Goal: Task Accomplishment & Management: Complete application form

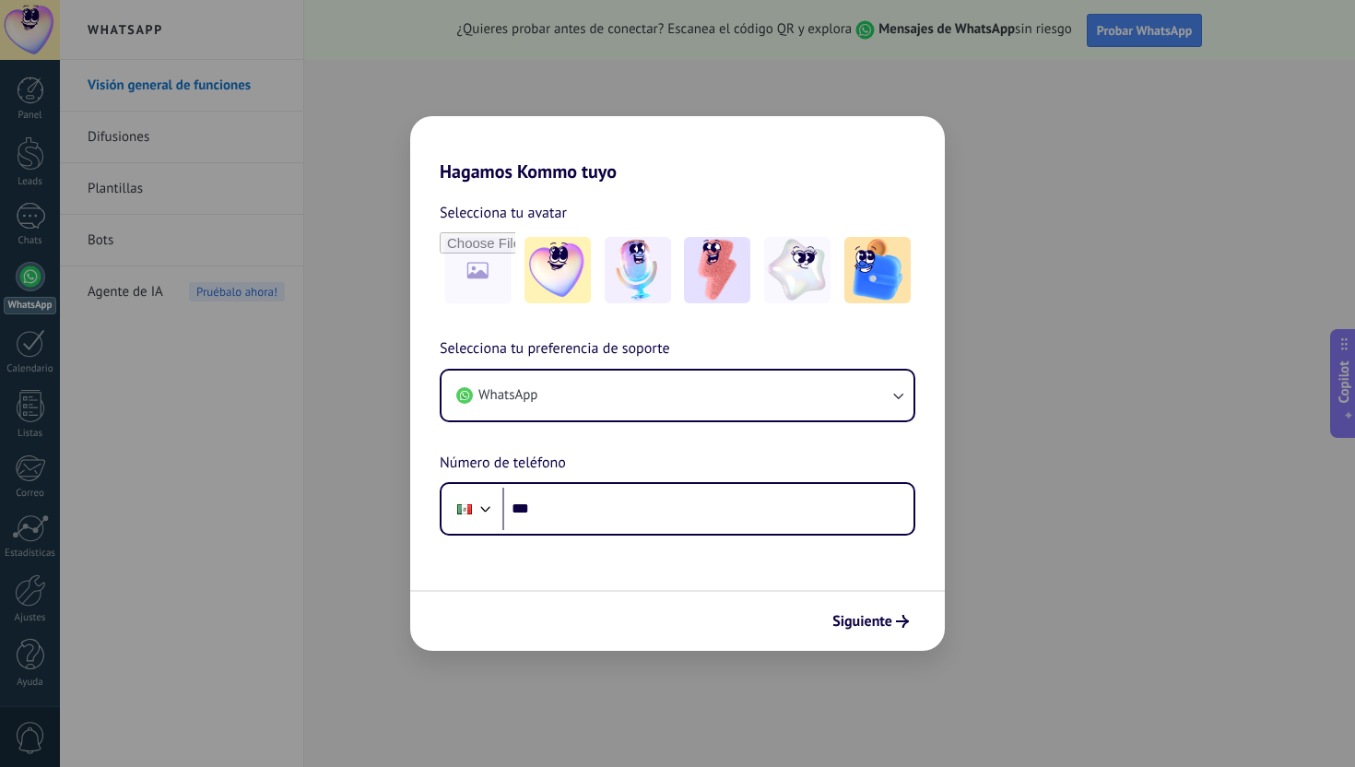
click at [1046, 416] on div "Hagamos Kommo tuyo Selecciona tu avatar Selecciona tu preferencia de soporte Wh…" at bounding box center [677, 383] width 1355 height 767
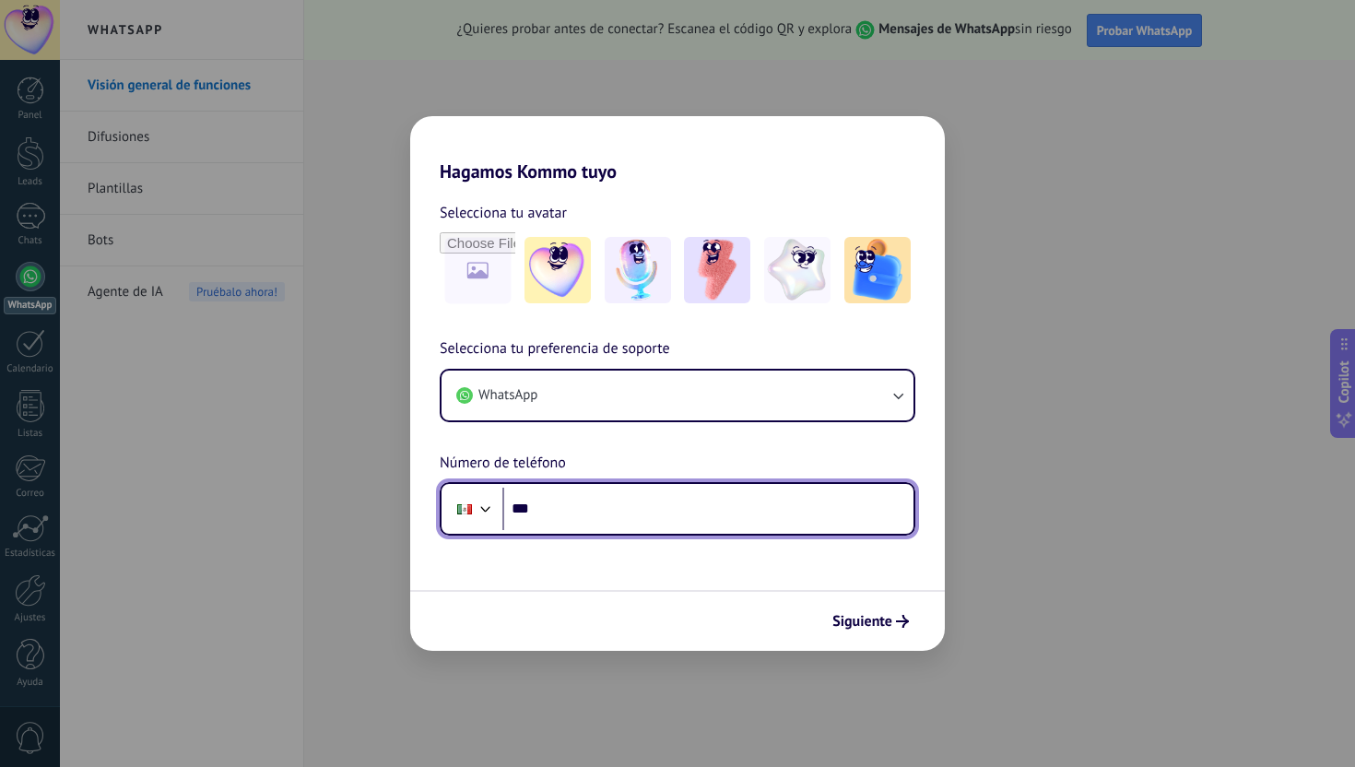
click at [623, 497] on input "***" at bounding box center [707, 509] width 411 height 42
type input "**********"
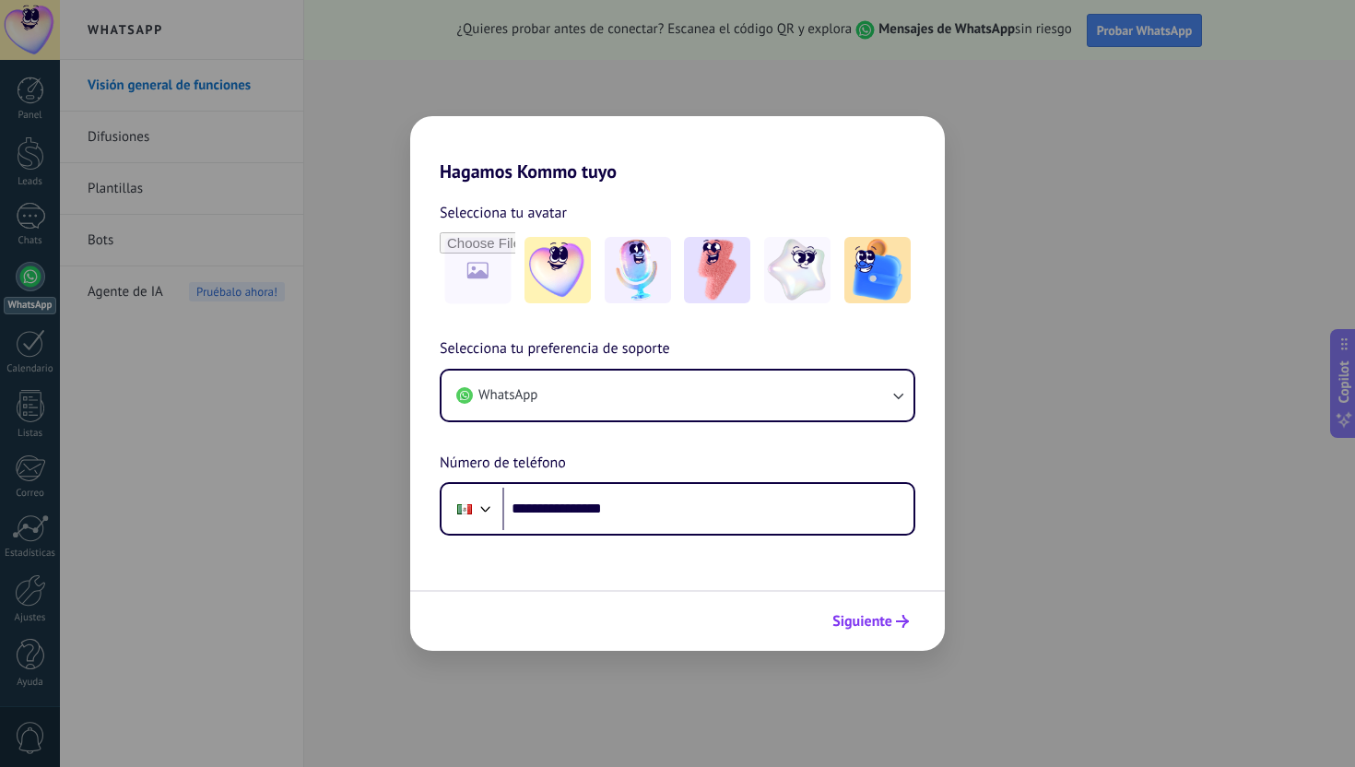
click at [878, 626] on span "Siguiente" at bounding box center [862, 621] width 60 height 13
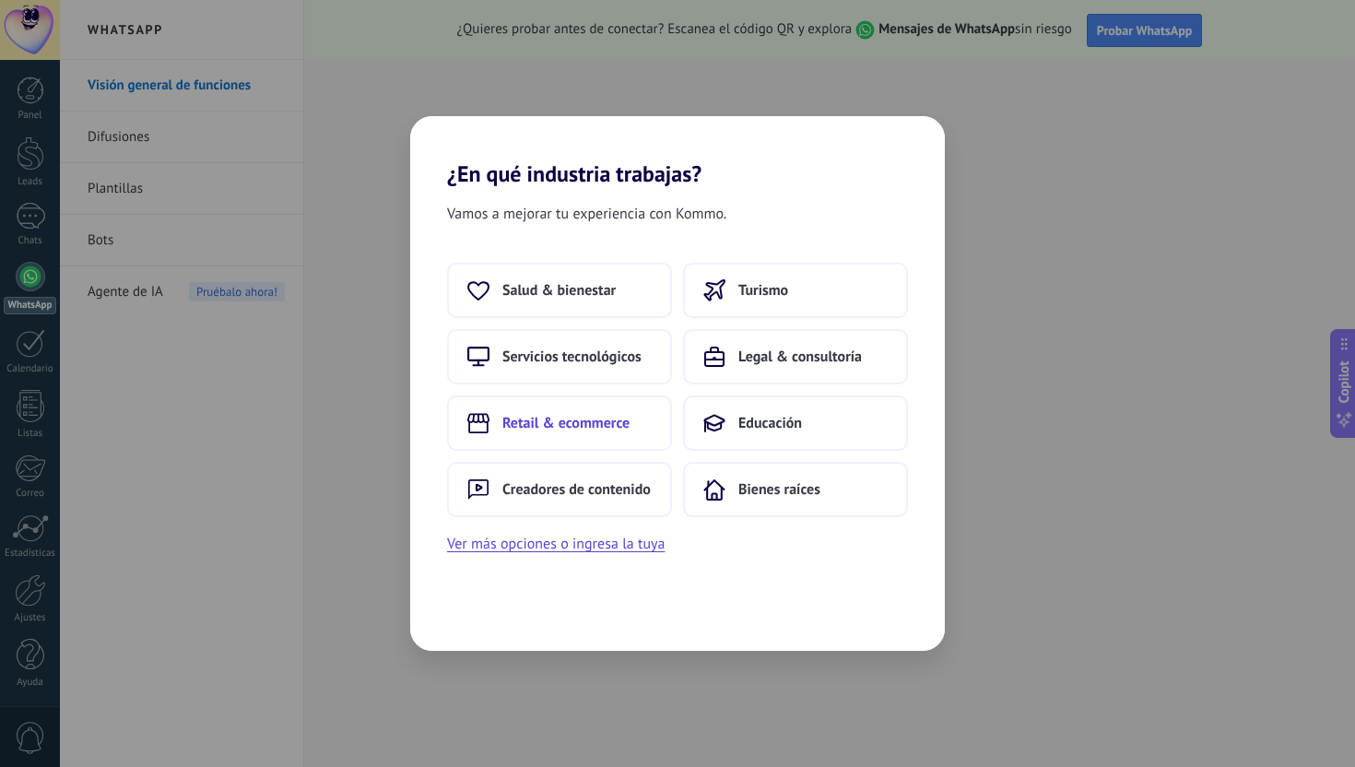
click at [604, 414] on span "Retail & ecommerce" at bounding box center [565, 423] width 127 height 18
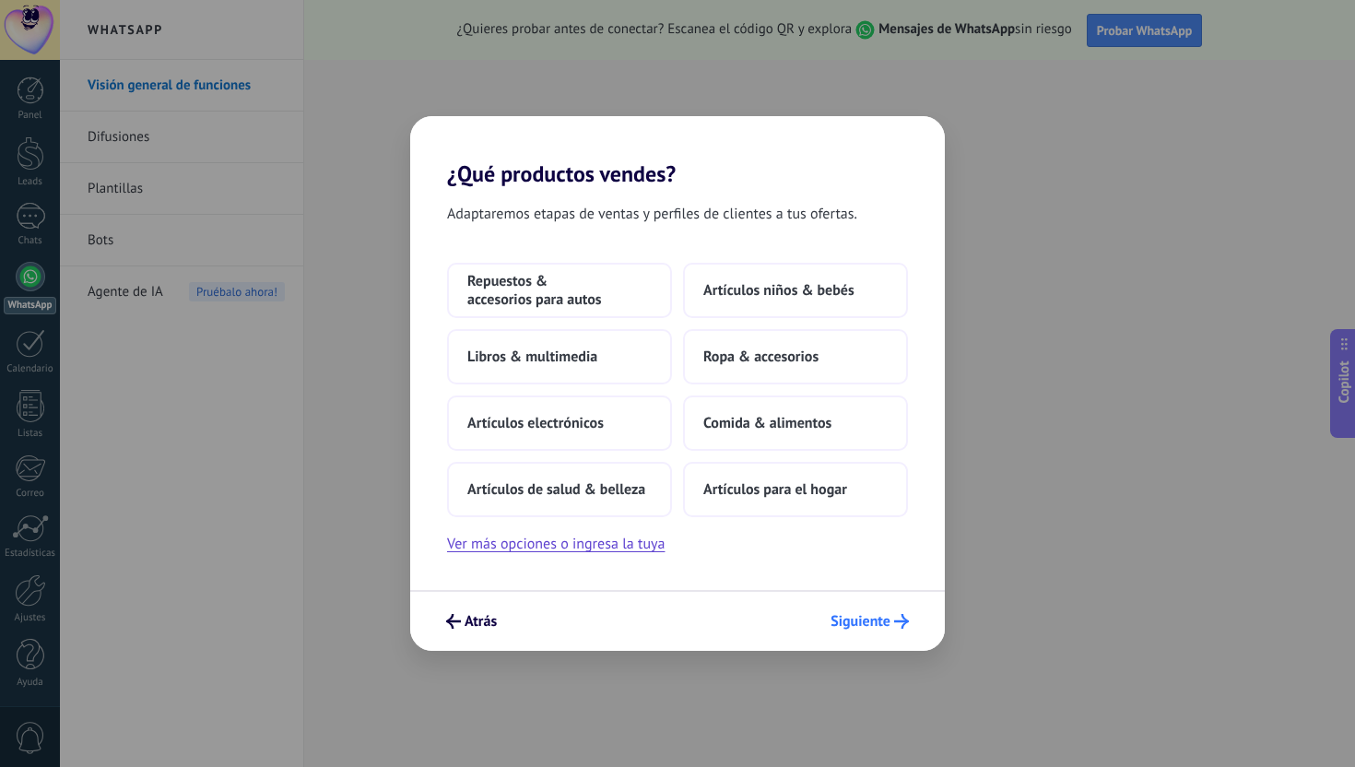
click at [854, 619] on span "Siguiente" at bounding box center [861, 621] width 60 height 13
click at [639, 538] on button "Ver más opciones o ingresa la tuya" at bounding box center [556, 544] width 218 height 24
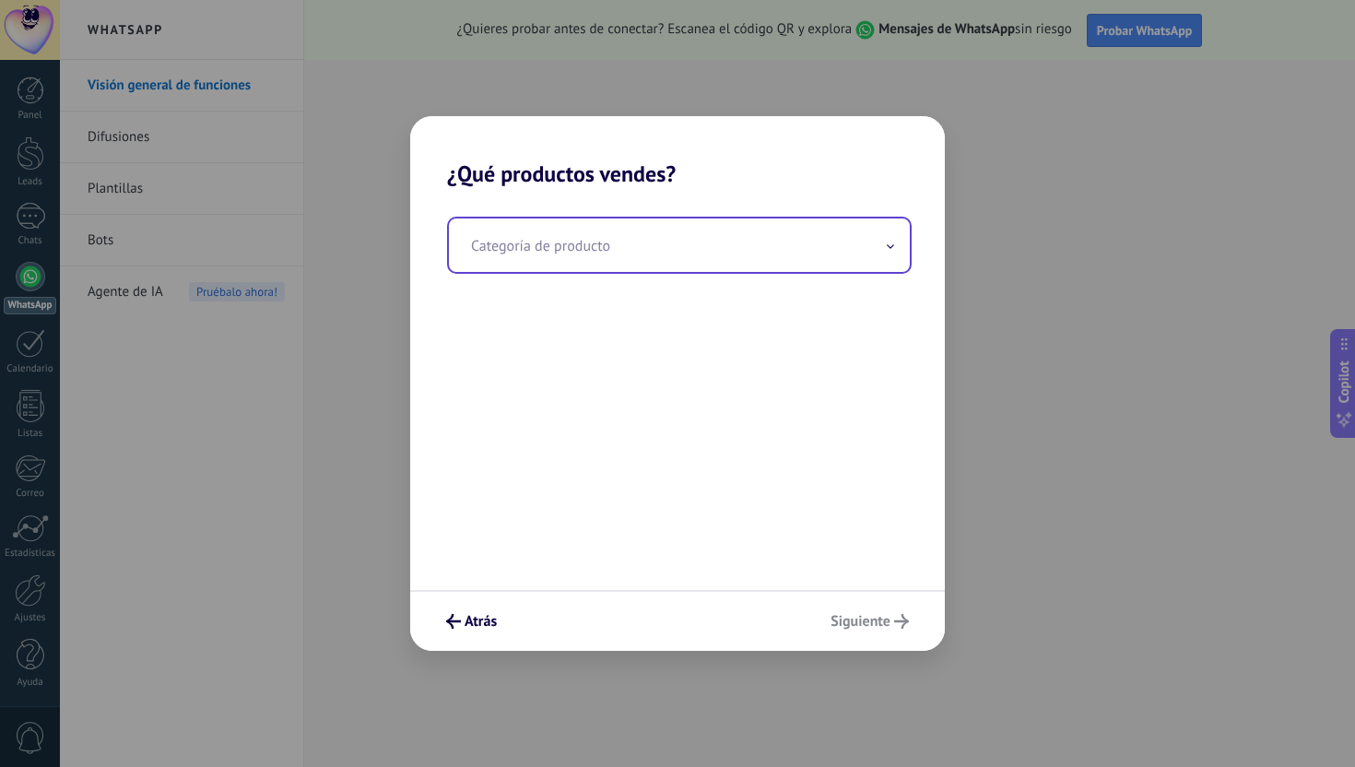
click at [766, 270] on input "text" at bounding box center [679, 244] width 461 height 53
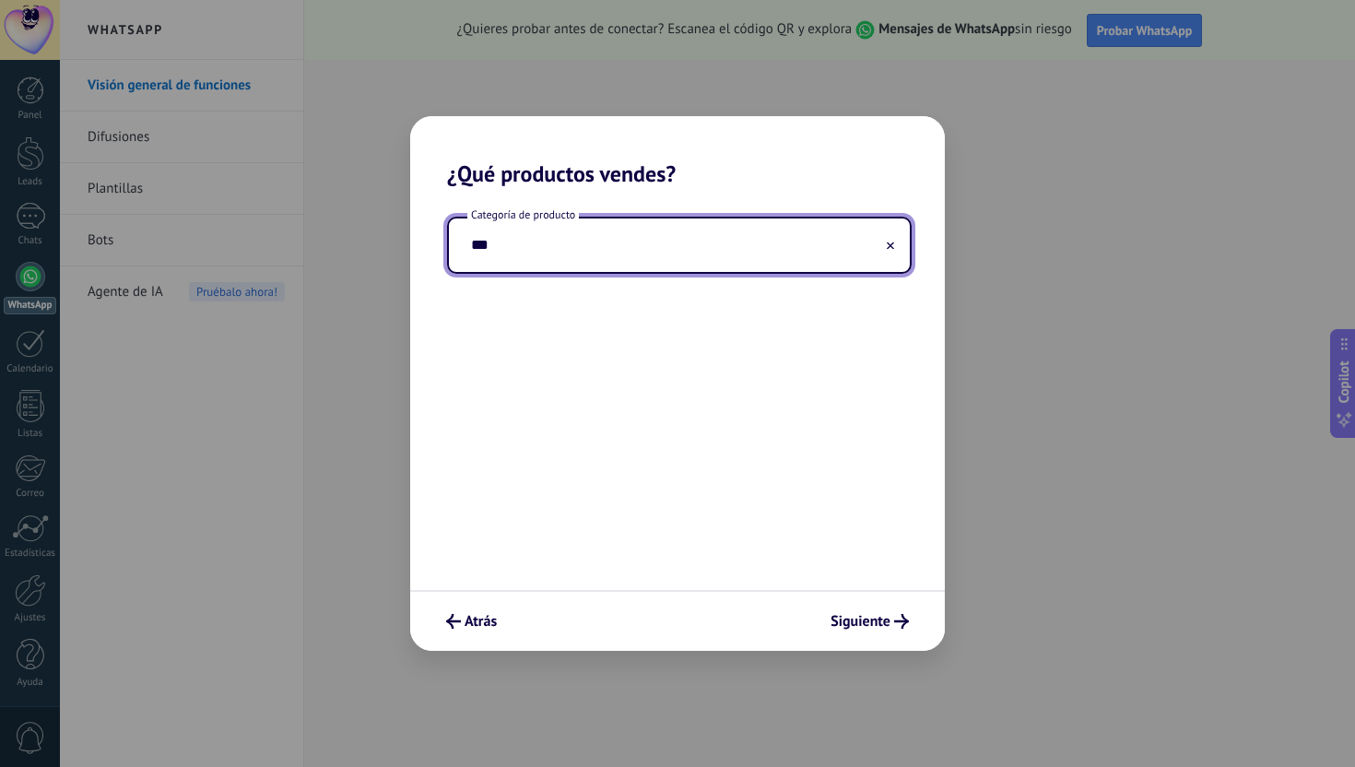
type input "****"
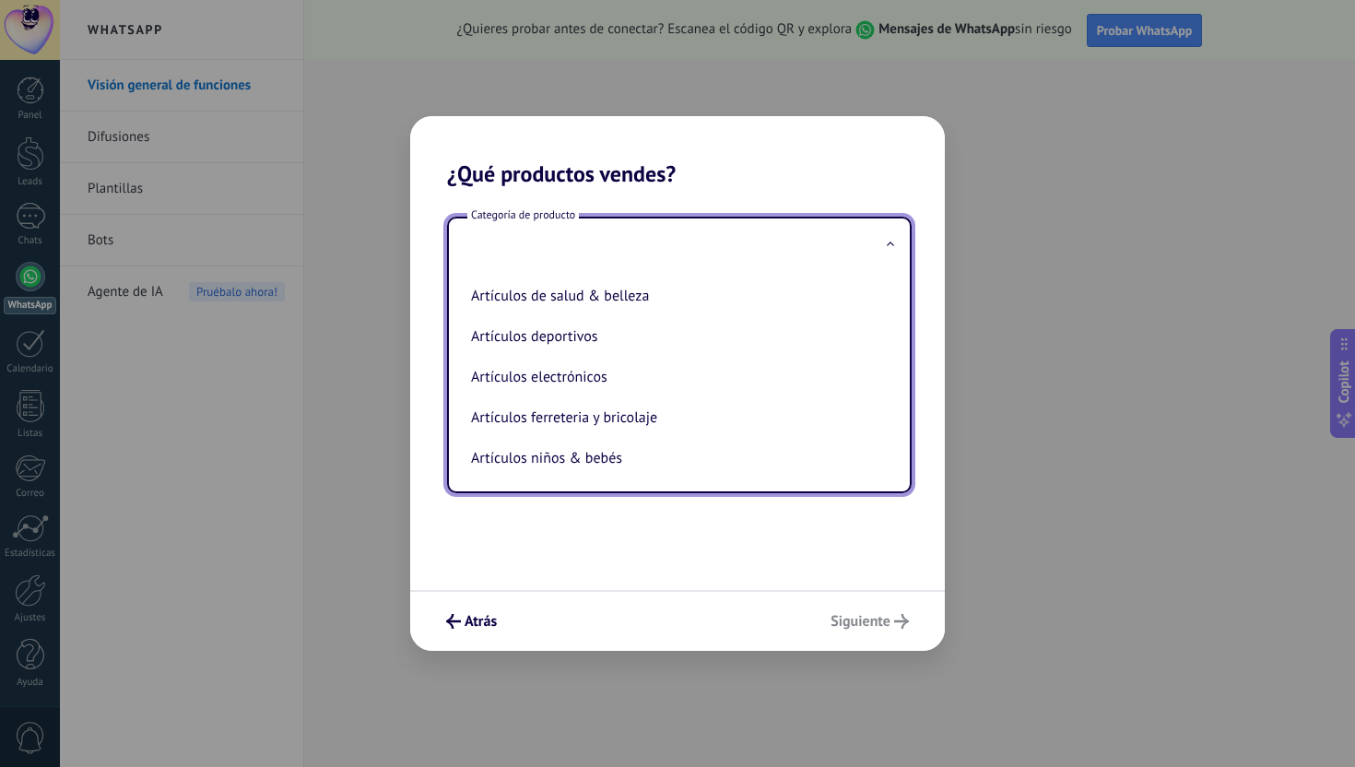
type input "*"
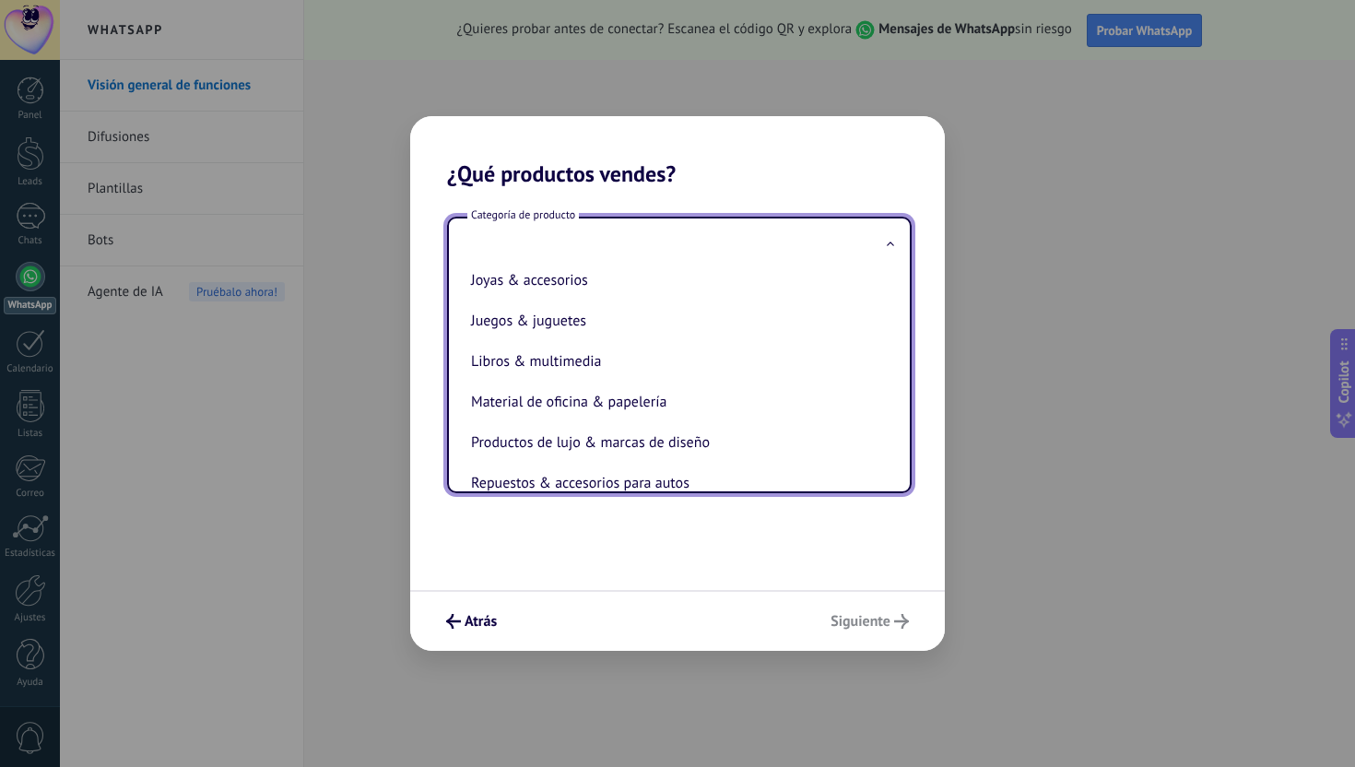
scroll to position [313, 0]
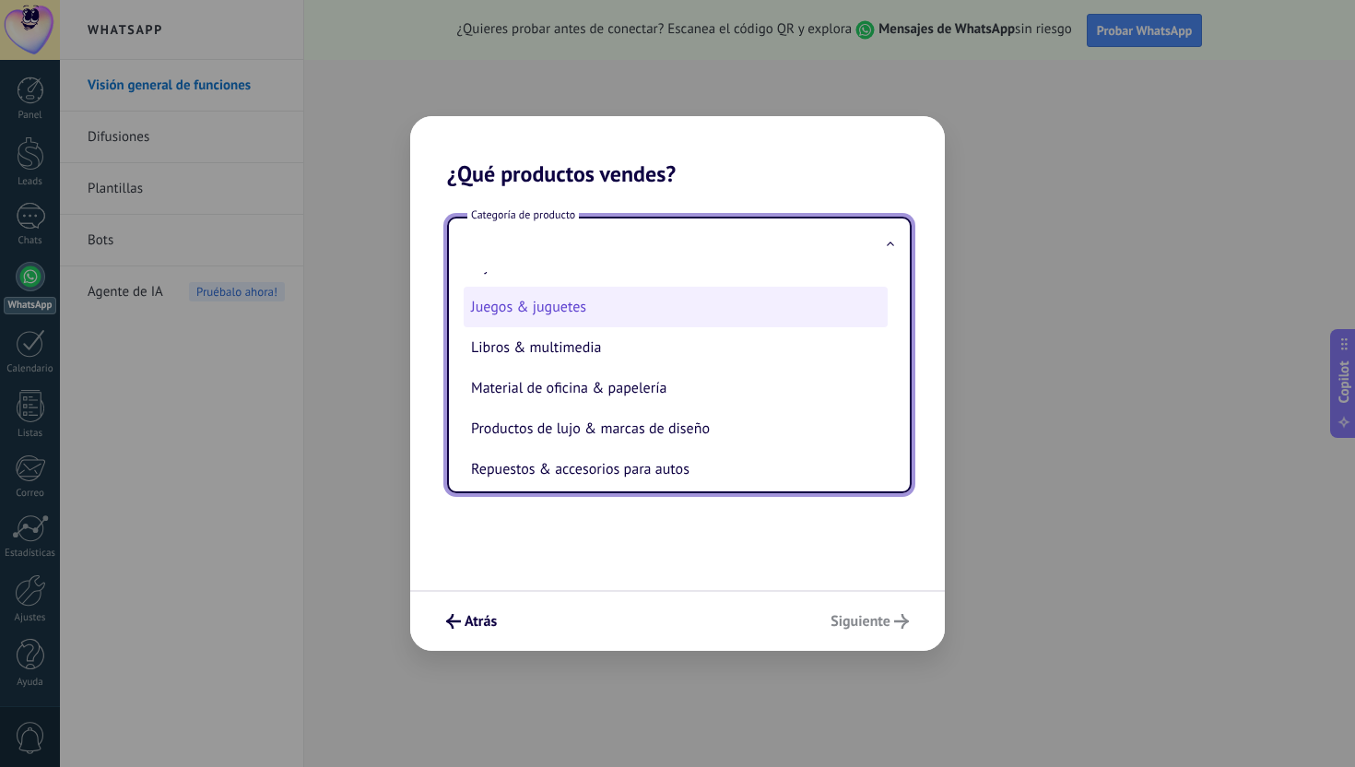
click at [700, 318] on li "Juegos & juguetes" at bounding box center [676, 307] width 424 height 41
type input "**********"
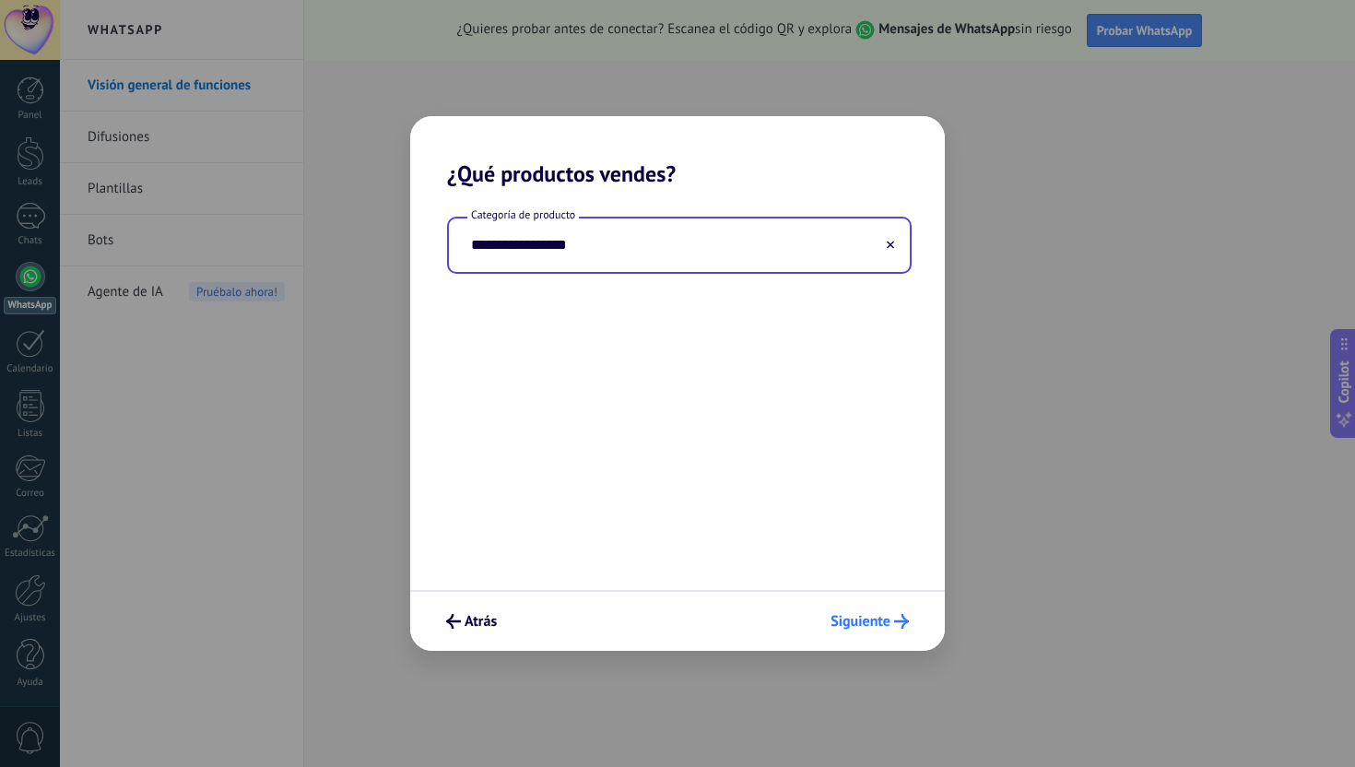
click at [881, 620] on span "Siguiente" at bounding box center [861, 621] width 60 height 13
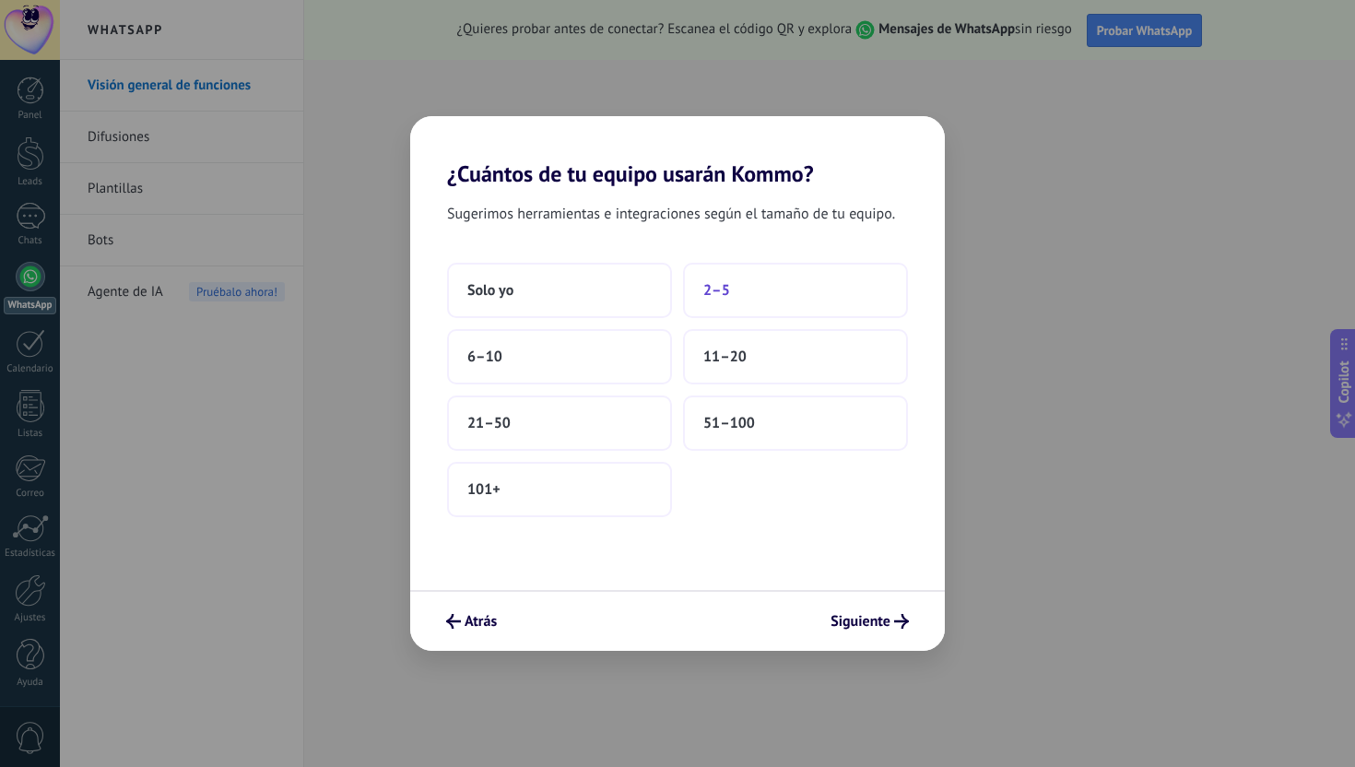
click at [761, 299] on button "2–5" at bounding box center [795, 290] width 225 height 55
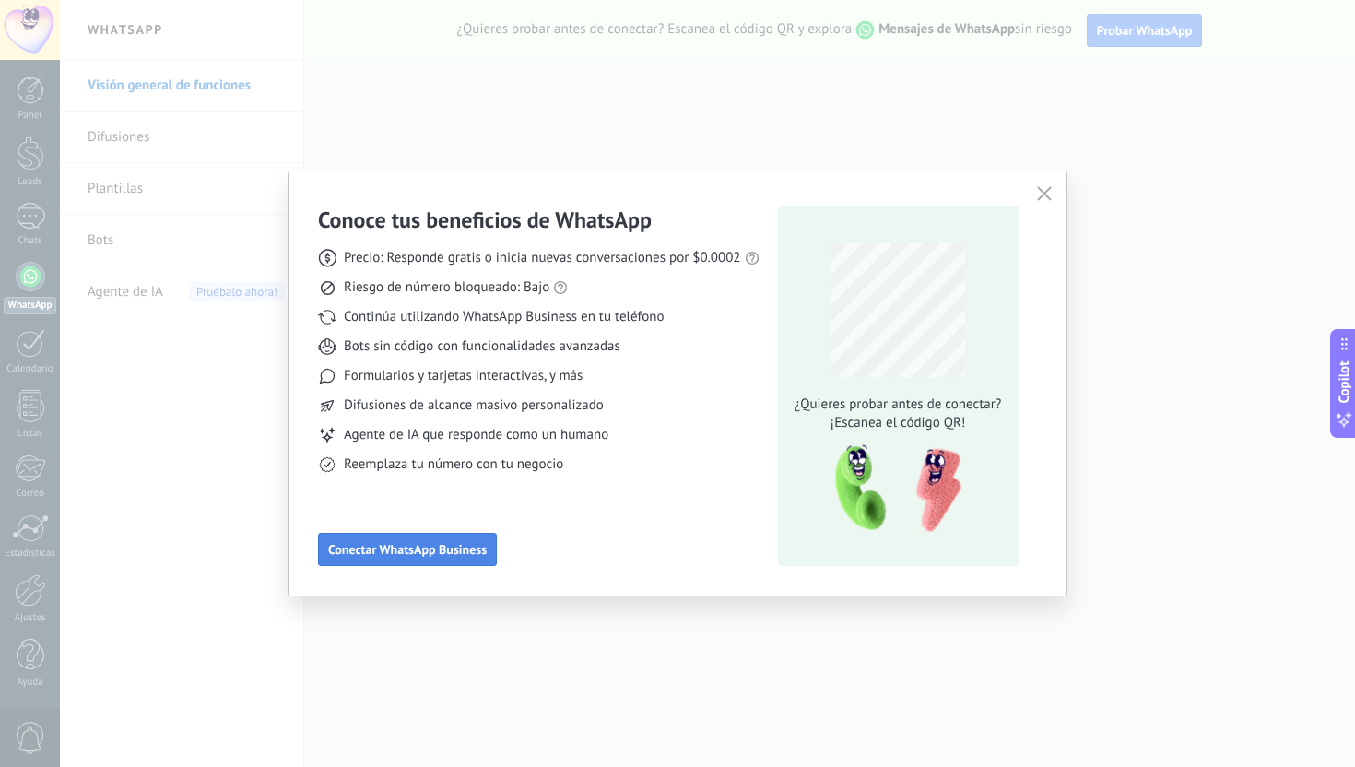
click at [467, 549] on span "Conectar WhatsApp Business" at bounding box center [407, 549] width 159 height 13
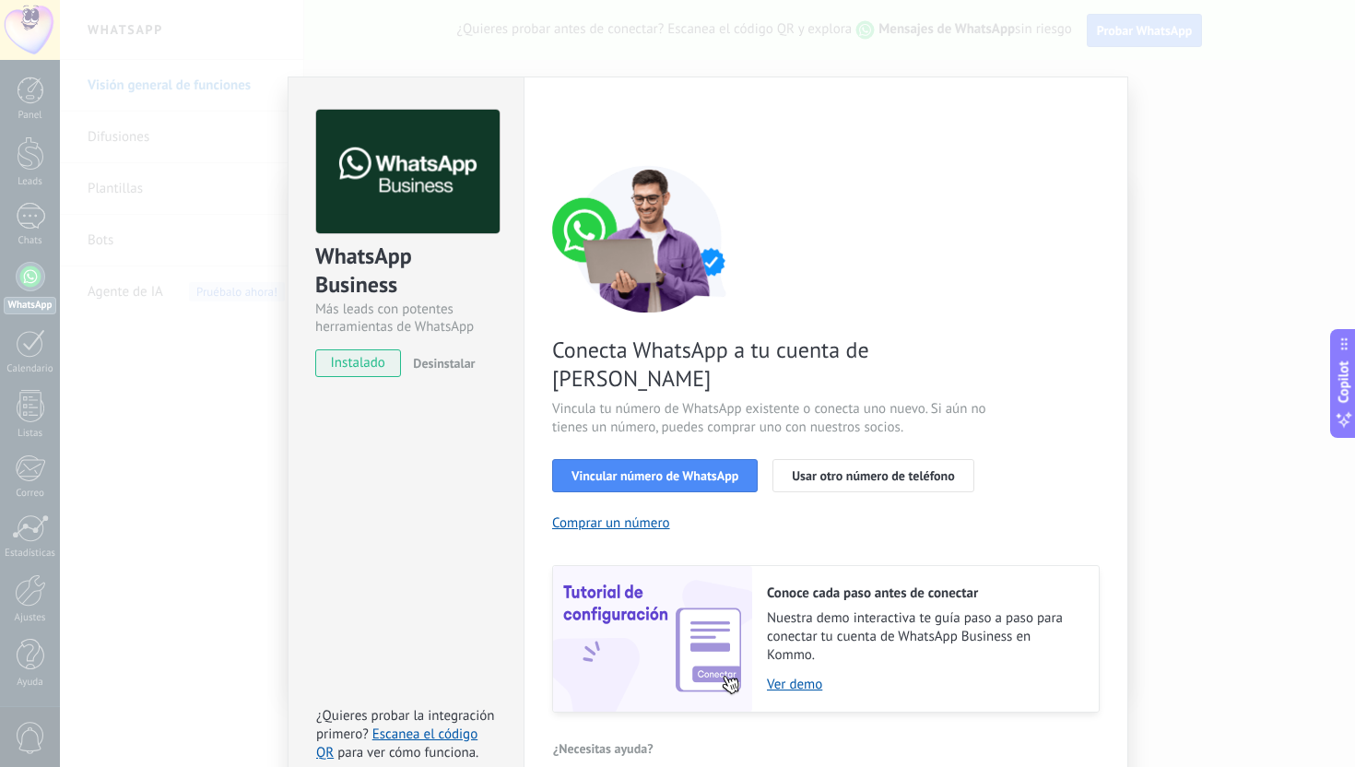
scroll to position [0, 0]
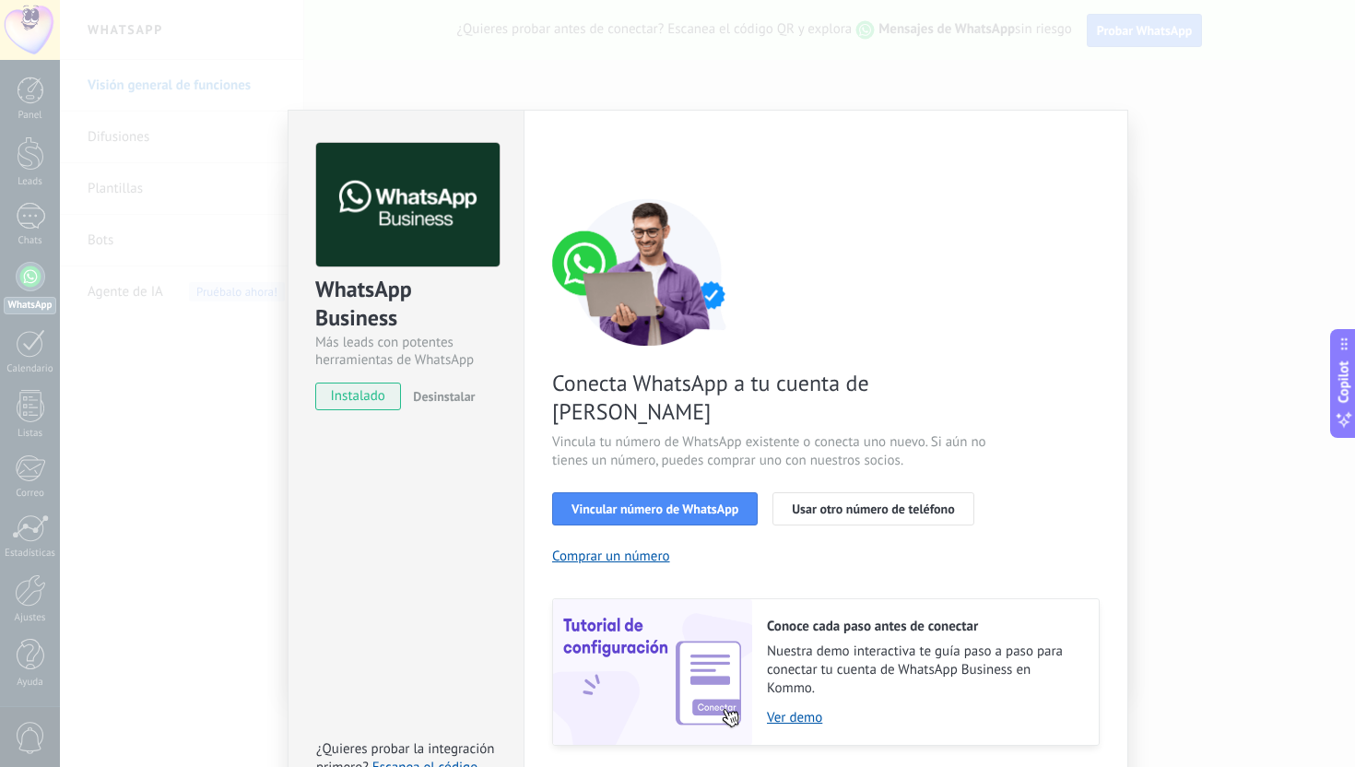
click at [1167, 386] on div "WhatsApp Business Más leads con potentes herramientas de WhatsApp instalado Des…" at bounding box center [707, 383] width 1295 height 767
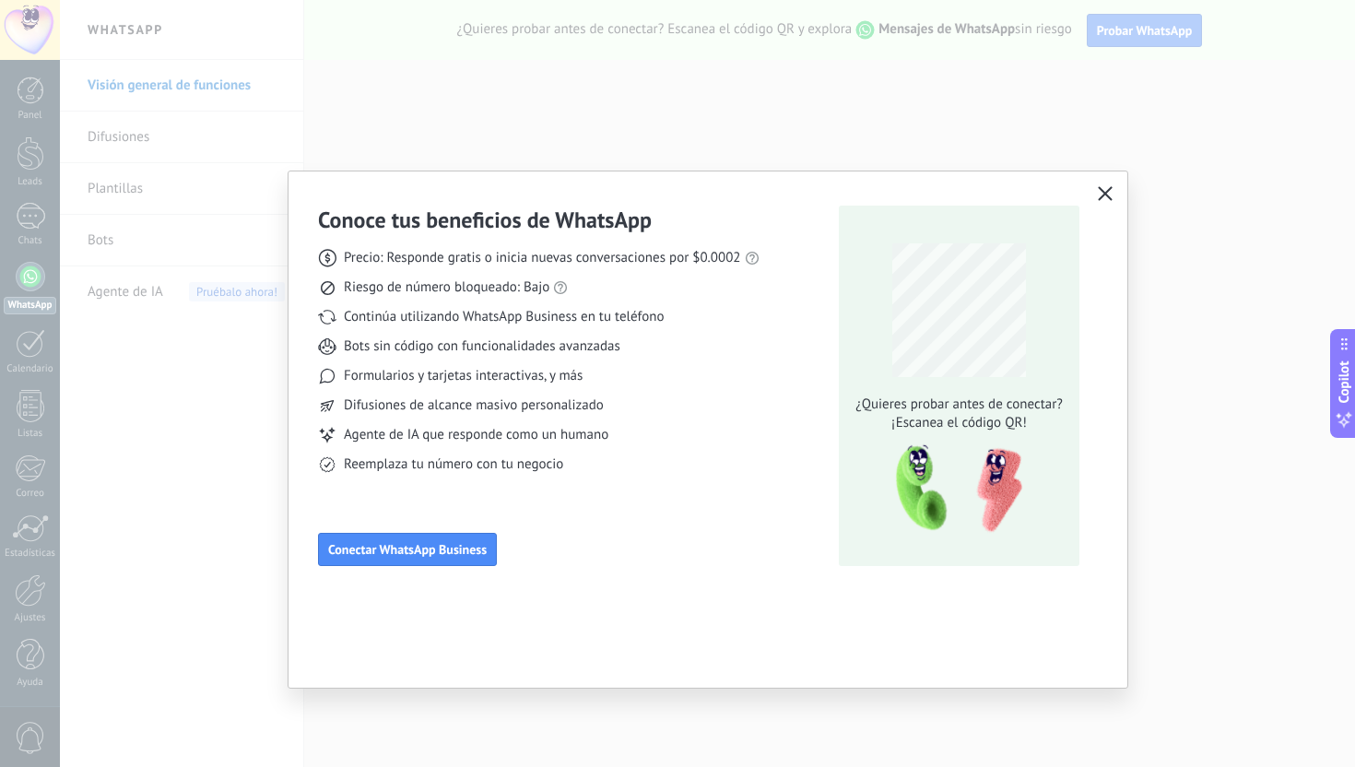
click at [1101, 190] on use "button" at bounding box center [1106, 193] width 14 height 14
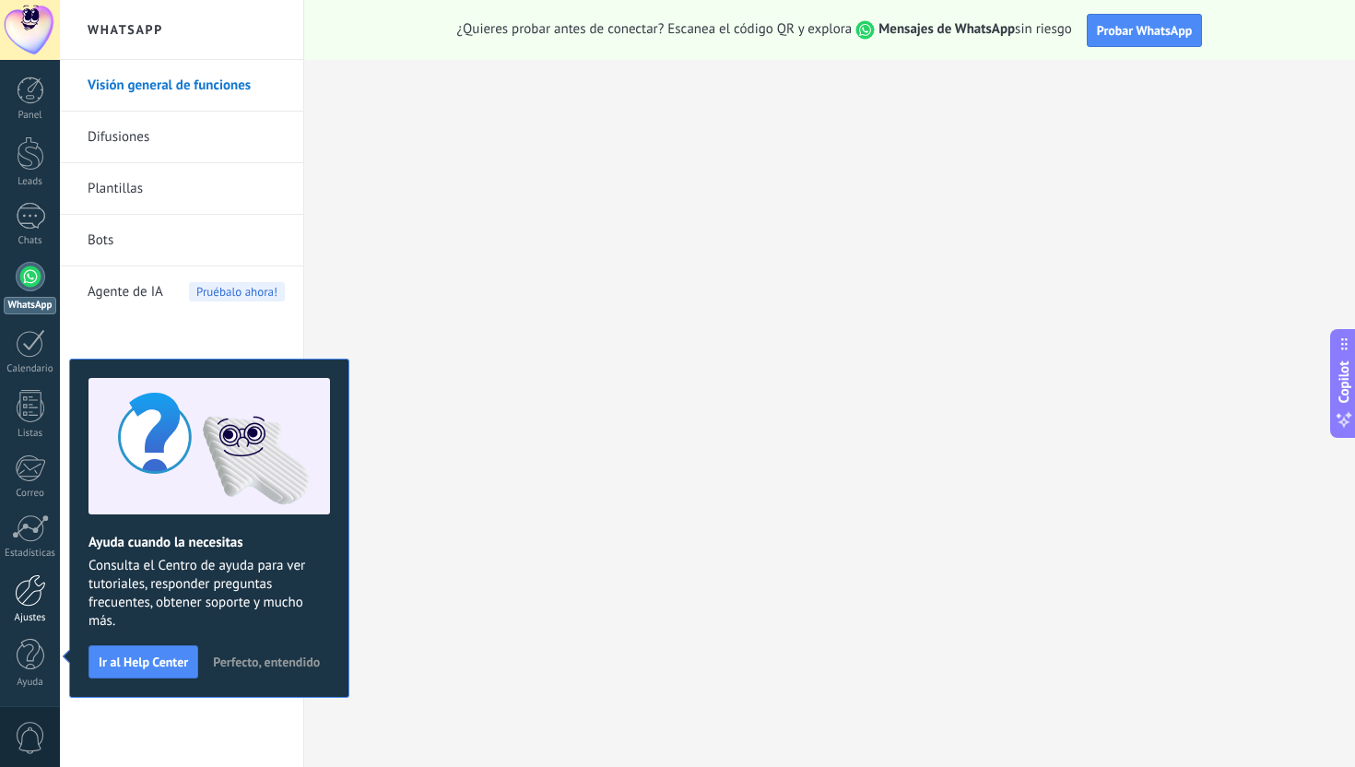
click at [22, 598] on div at bounding box center [30, 590] width 31 height 32
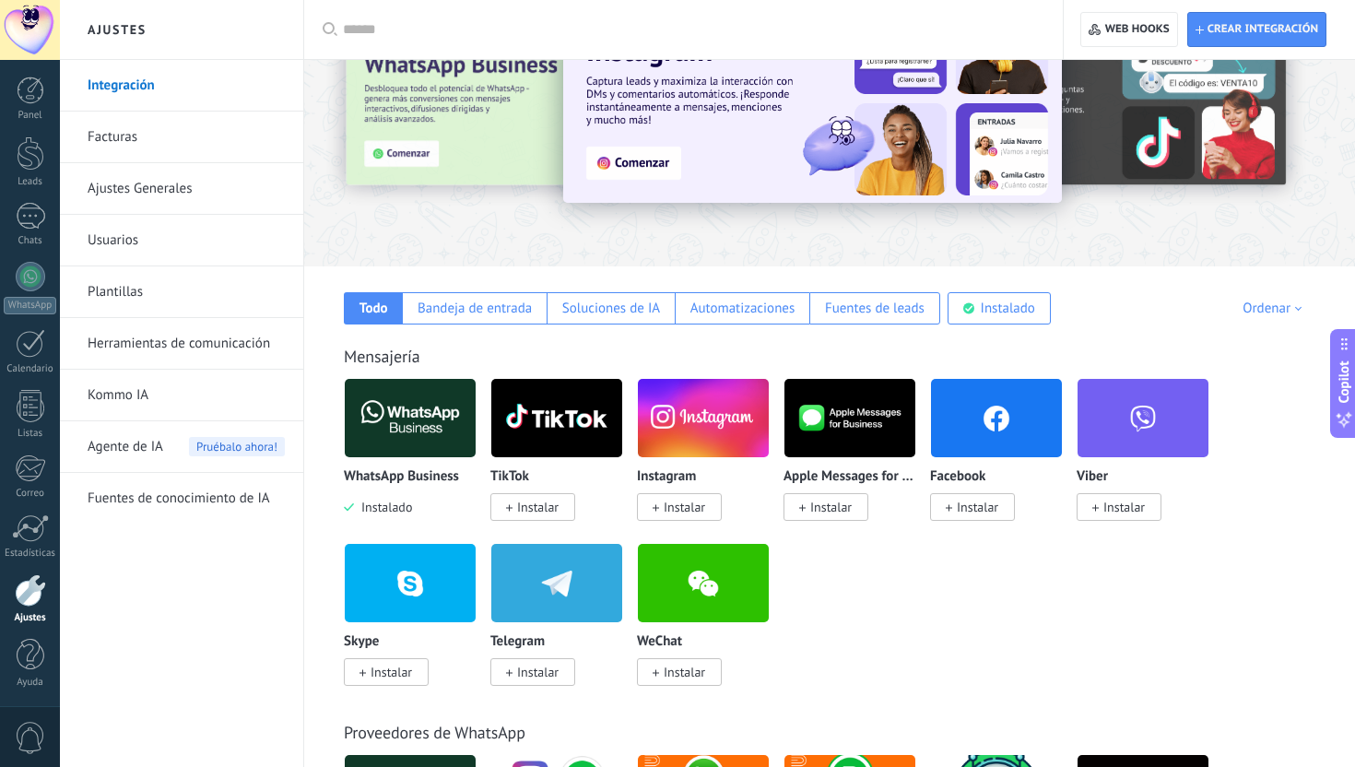
scroll to position [95, 0]
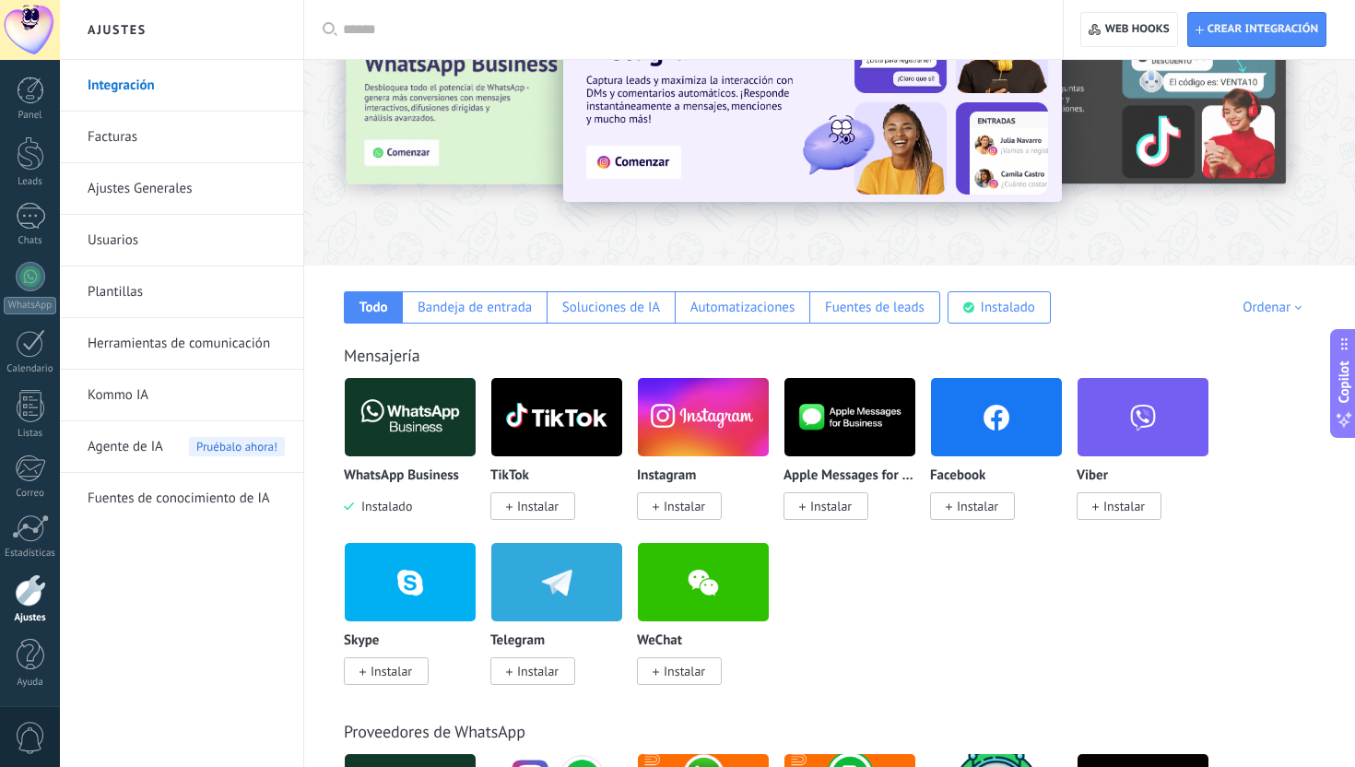
click at [449, 410] on img at bounding box center [410, 416] width 131 height 89
click at [438, 441] on body ".abecls-1,.abecls-2{fill-rule:evenodd}.abecls-2{fill:#fff} .abhcls-1{fill:none}…" at bounding box center [677, 288] width 1355 height 767
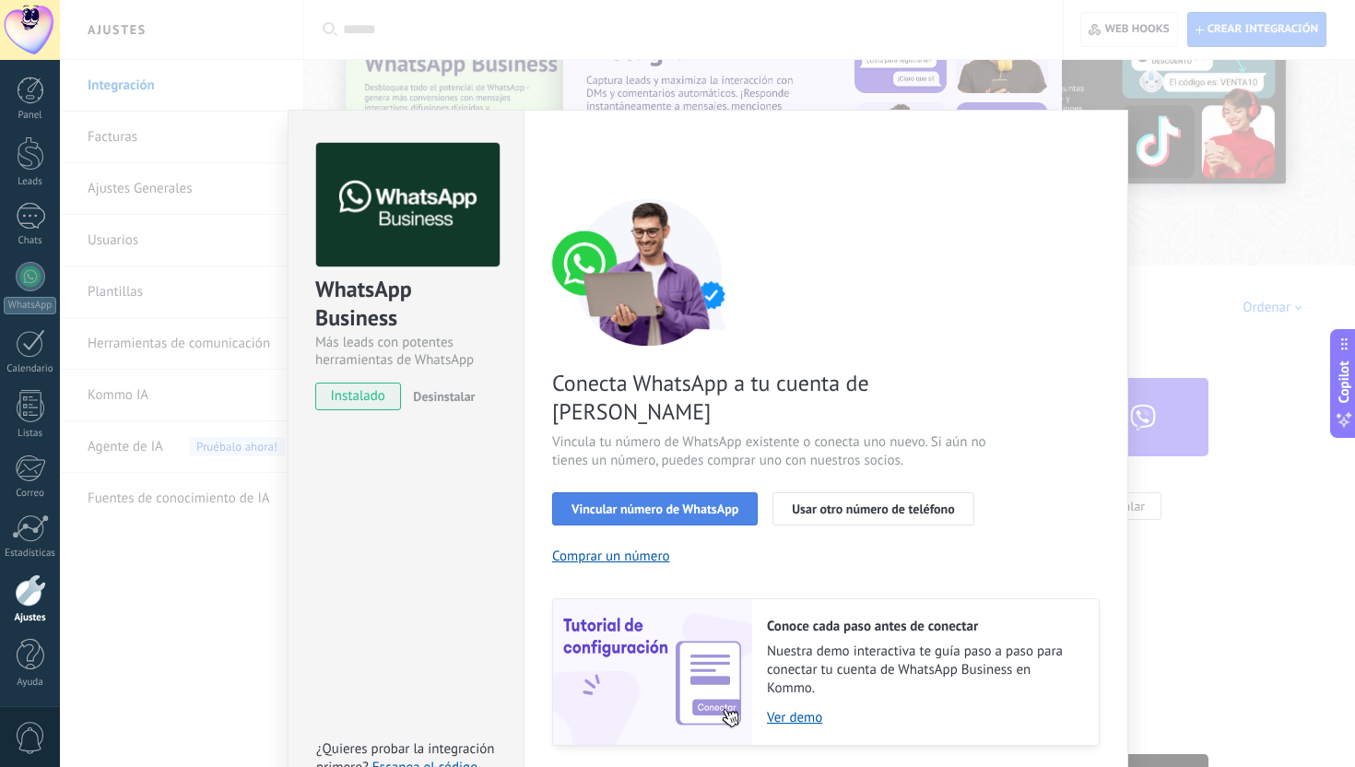
click at [684, 502] on span "Vincular número de WhatsApp" at bounding box center [655, 508] width 167 height 13
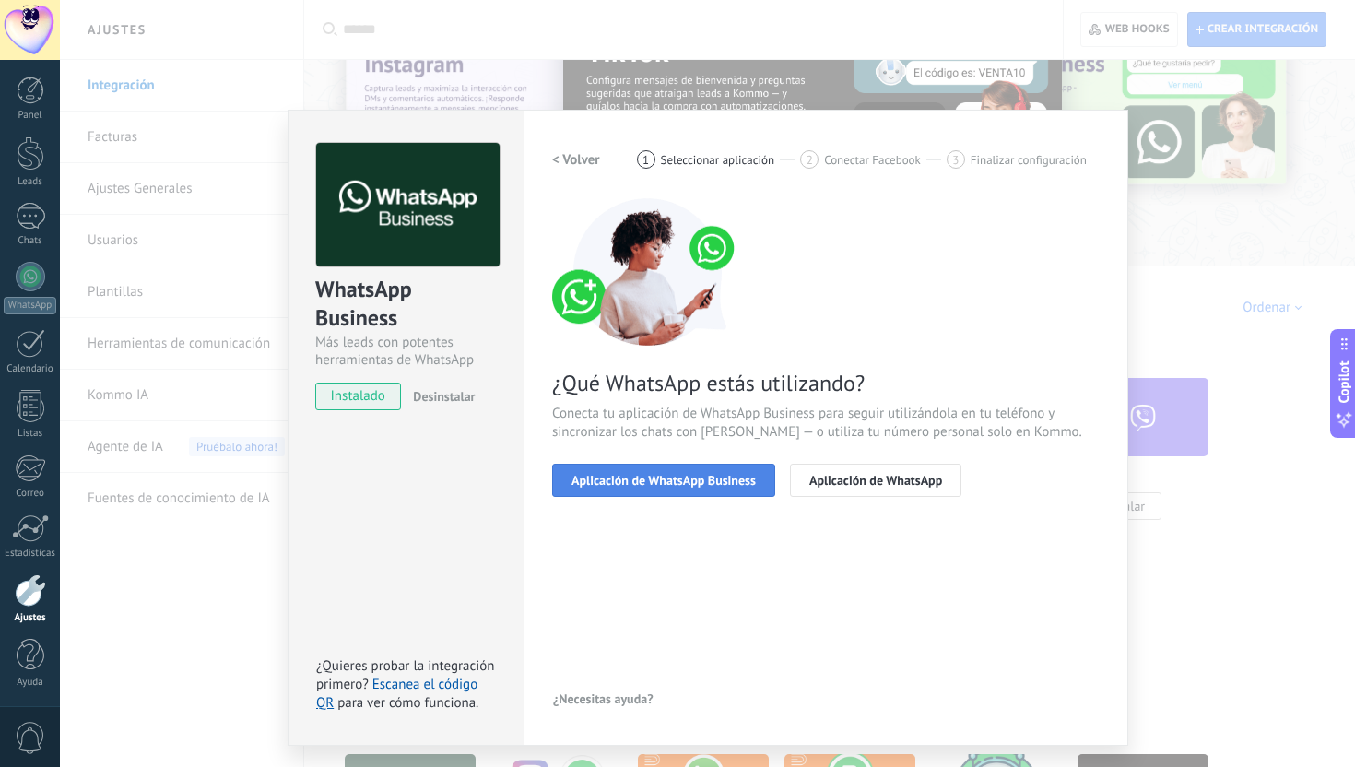
click at [726, 474] on span "Aplicación de WhatsApp Business" at bounding box center [664, 480] width 184 height 13
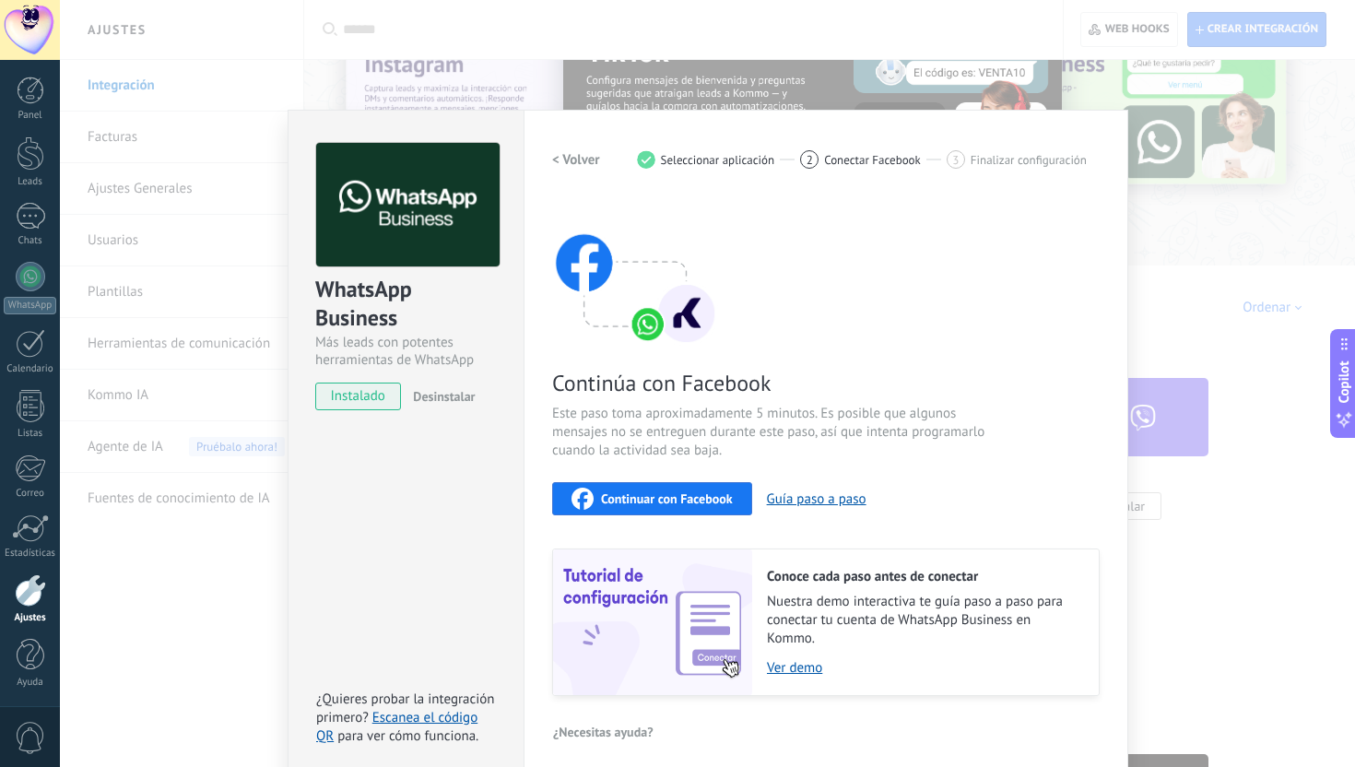
scroll to position [11, 0]
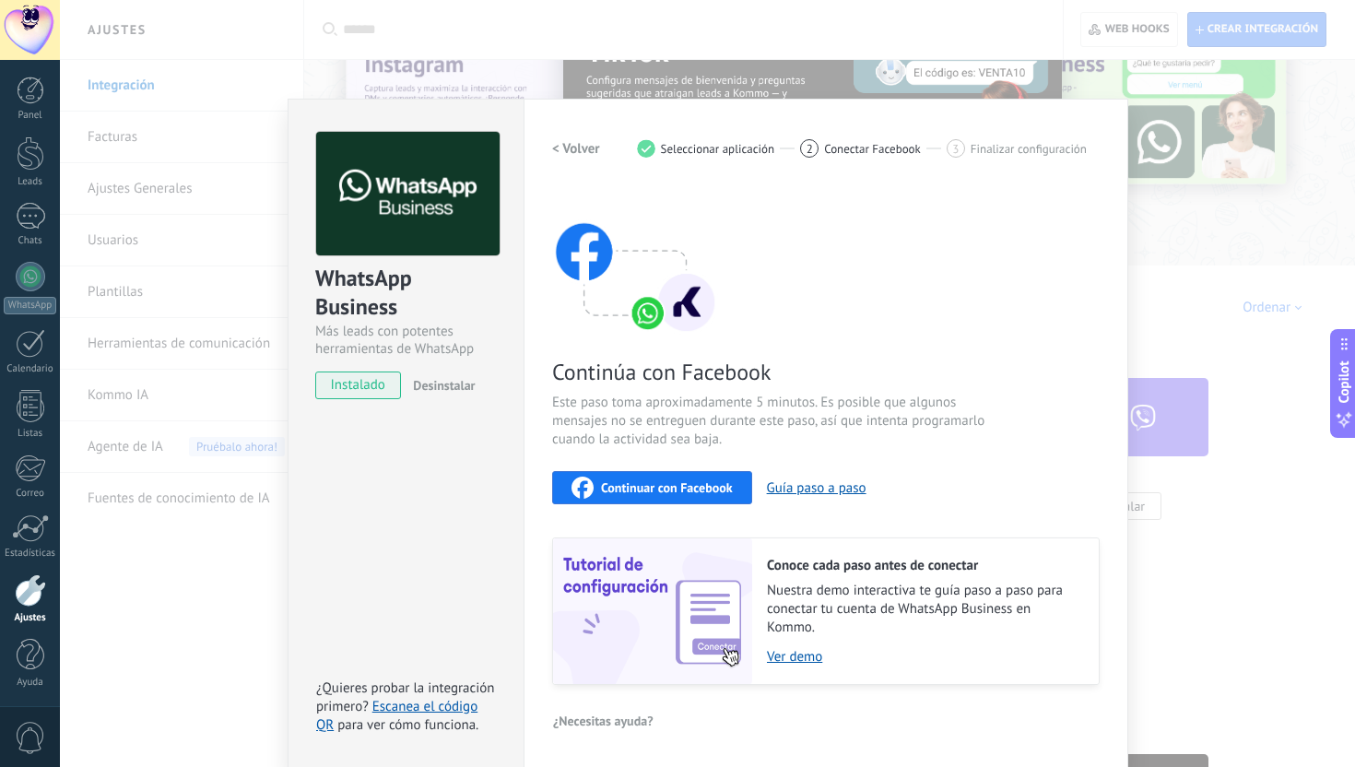
click at [708, 482] on span "Continuar con Facebook" at bounding box center [667, 487] width 132 height 13
